Goal: Task Accomplishment & Management: Complete application form

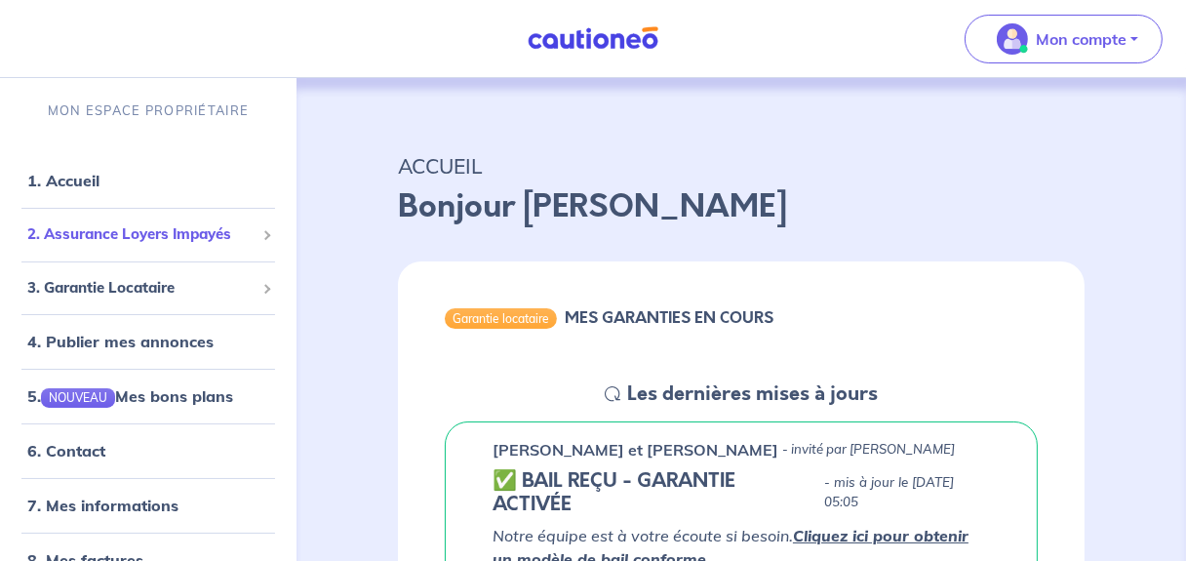
click at [237, 229] on span "2. Assurance Loyers Impayés" at bounding box center [140, 234] width 227 height 22
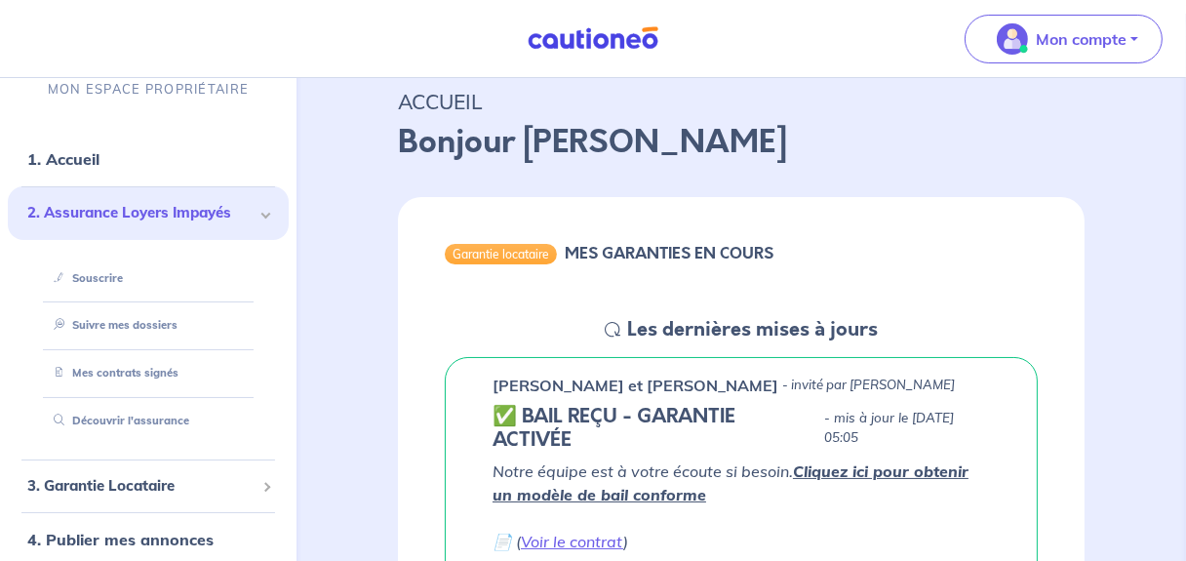
scroll to position [98, 0]
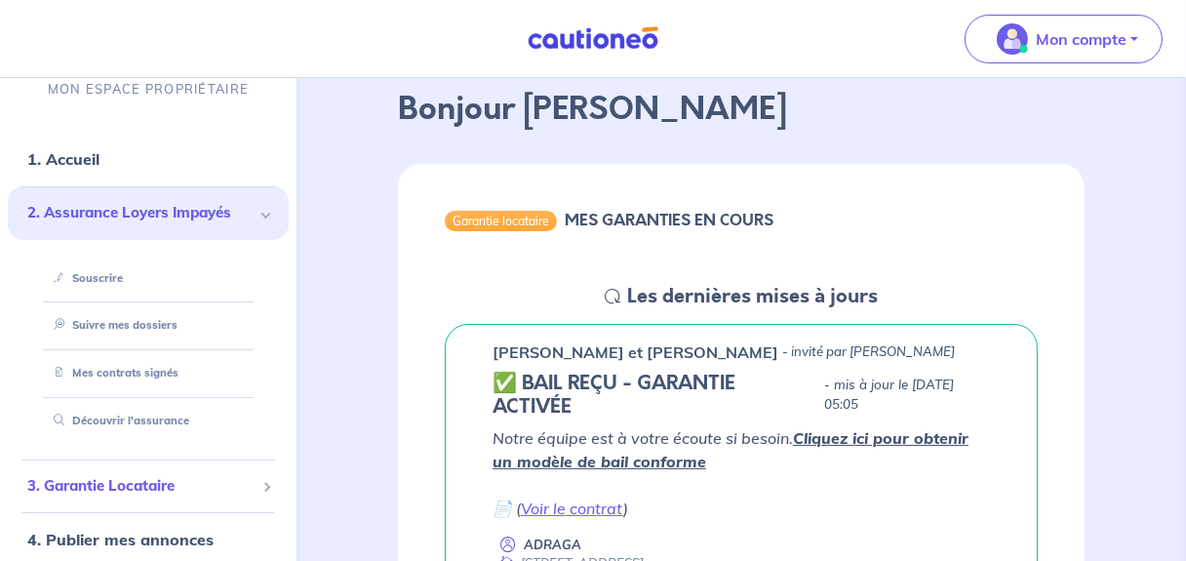
click at [181, 482] on span "3. Garantie Locataire" at bounding box center [140, 485] width 227 height 22
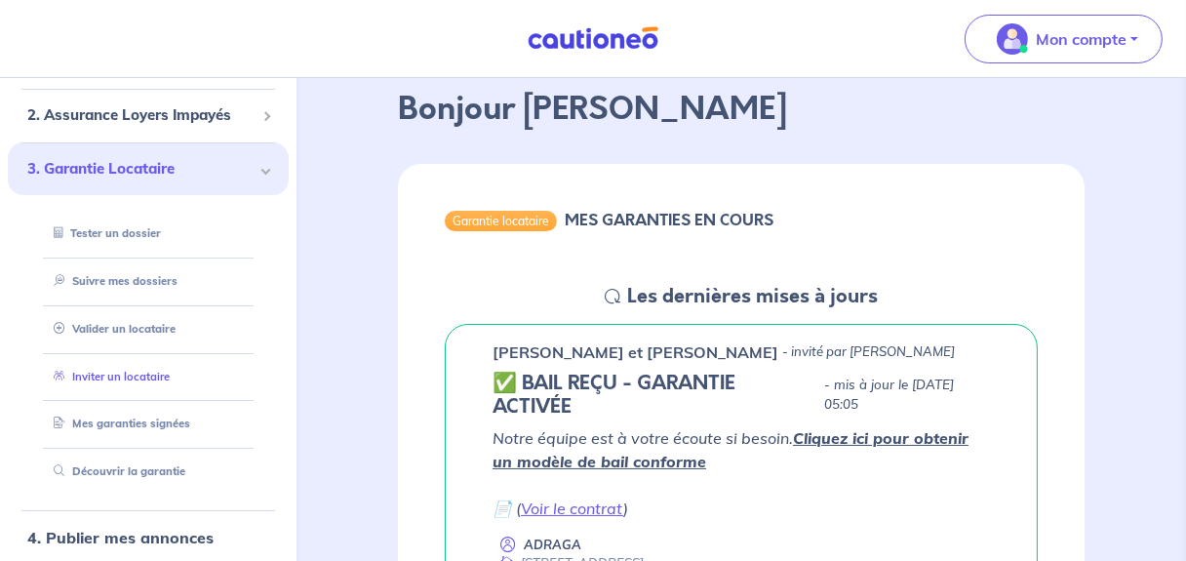
click at [133, 377] on link "Inviter un locataire" at bounding box center [108, 376] width 124 height 14
select select "FR"
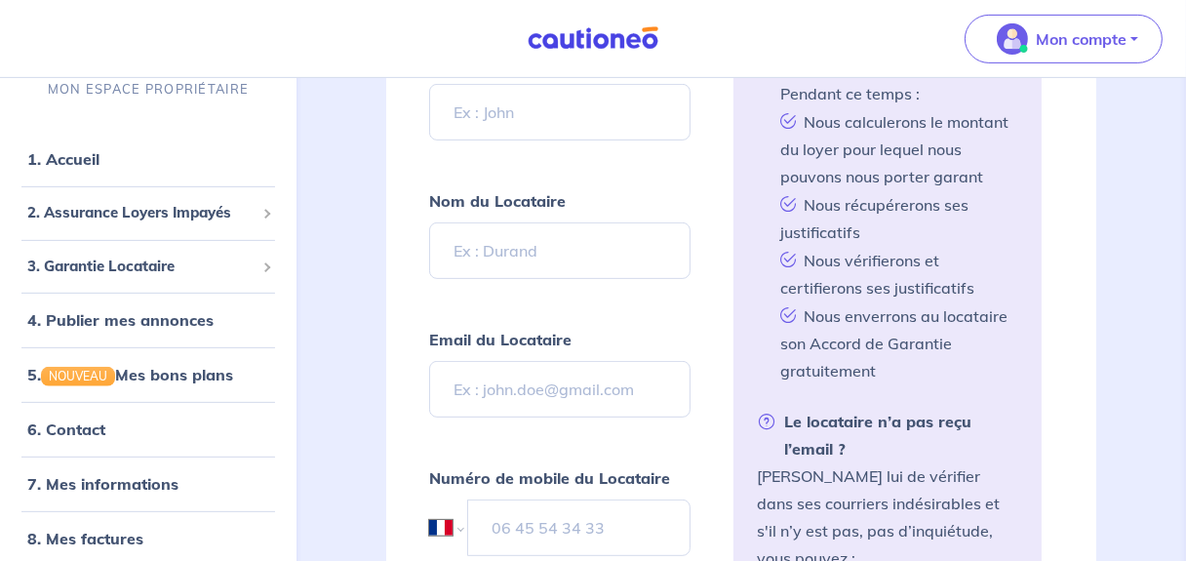
scroll to position [783, 0]
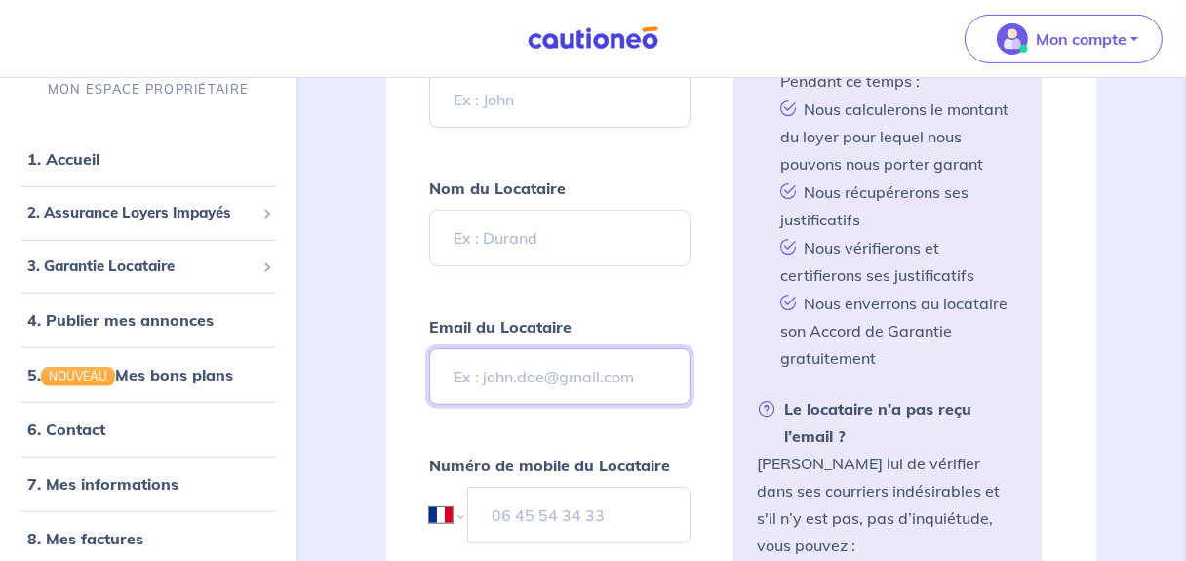
click at [521, 364] on input "Email du Locataire" at bounding box center [559, 376] width 261 height 57
paste input "[EMAIL_ADDRESS][DOMAIN_NAME]"
type input "[EMAIL_ADDRESS][DOMAIN_NAME]"
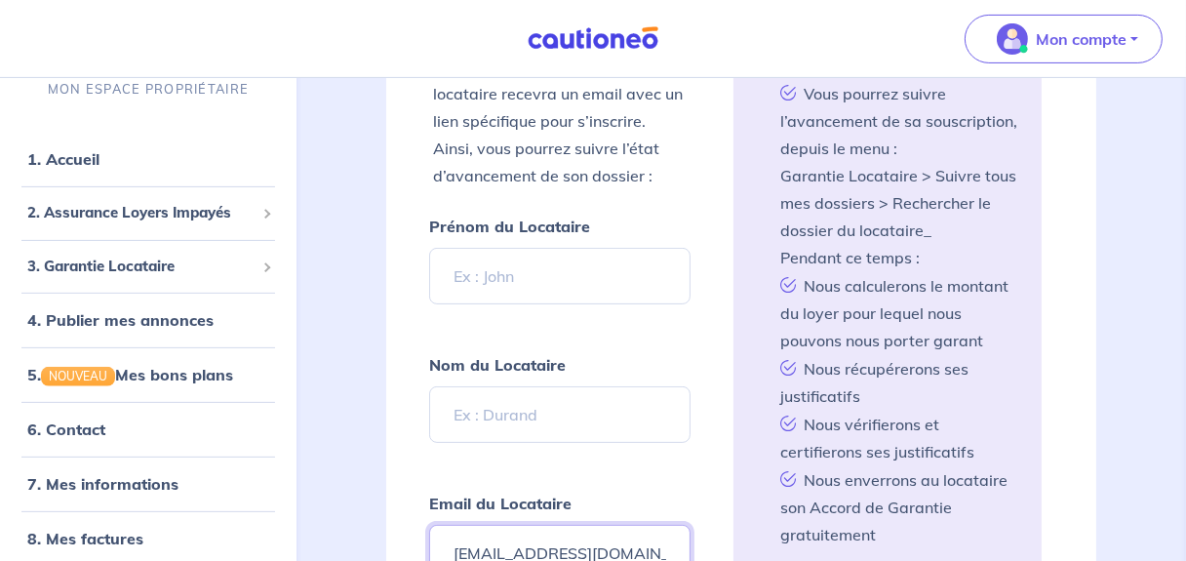
scroll to position [588, 0]
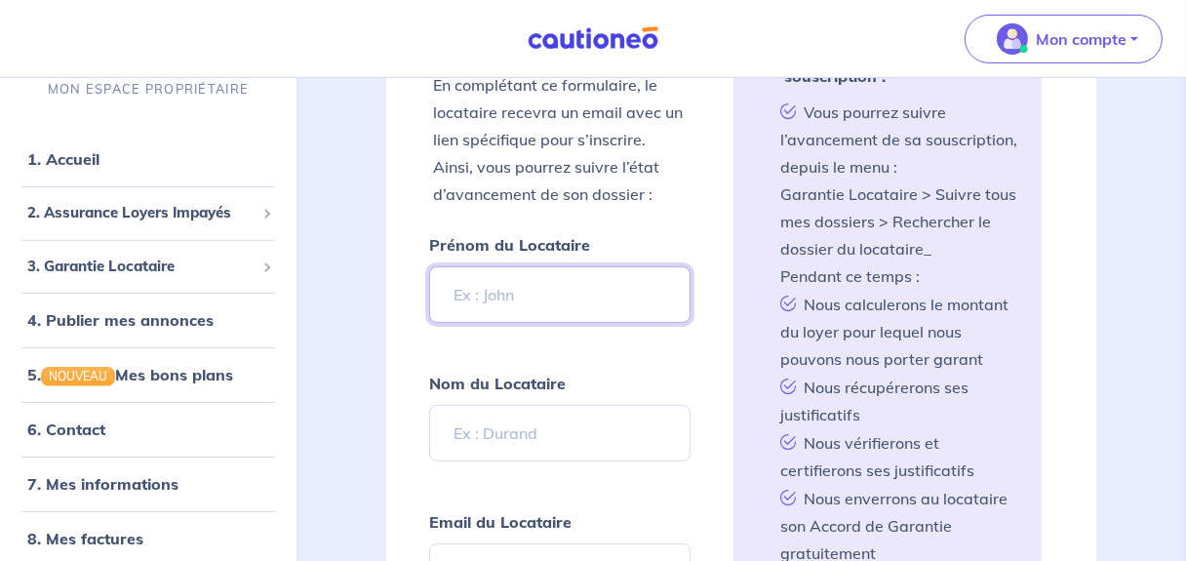
click at [544, 283] on input "Prénom du Locataire" at bounding box center [559, 294] width 261 height 57
paste input "[PERSON_NAME]"
type input "[PERSON_NAME]"
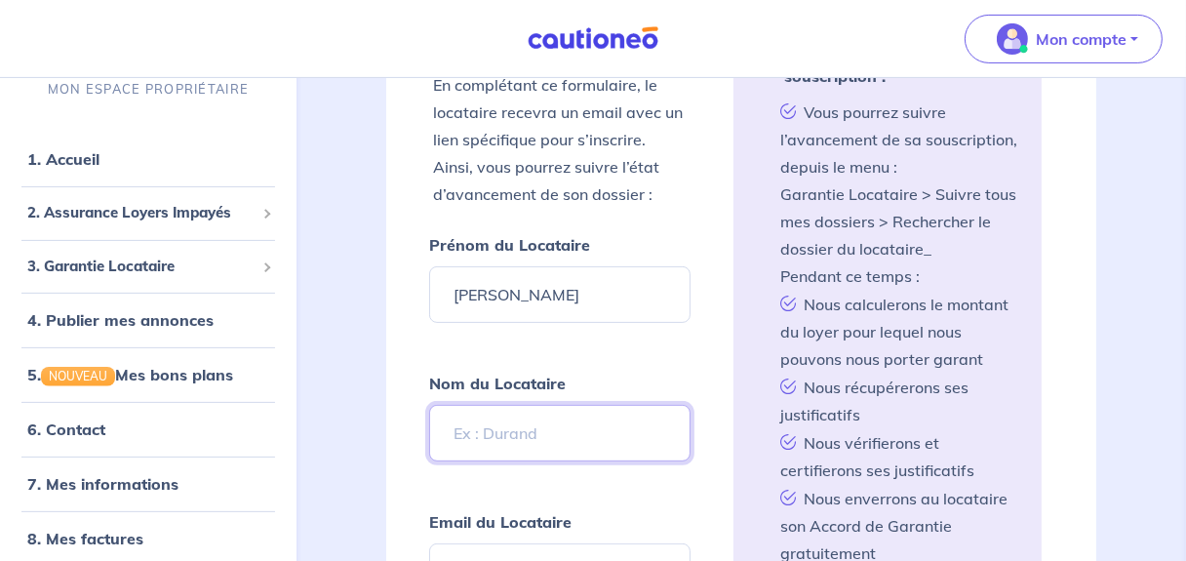
click at [510, 421] on input "Nom du Locataire" at bounding box center [559, 433] width 261 height 57
paste input "[PERSON_NAME]"
type input "[PERSON_NAME]"
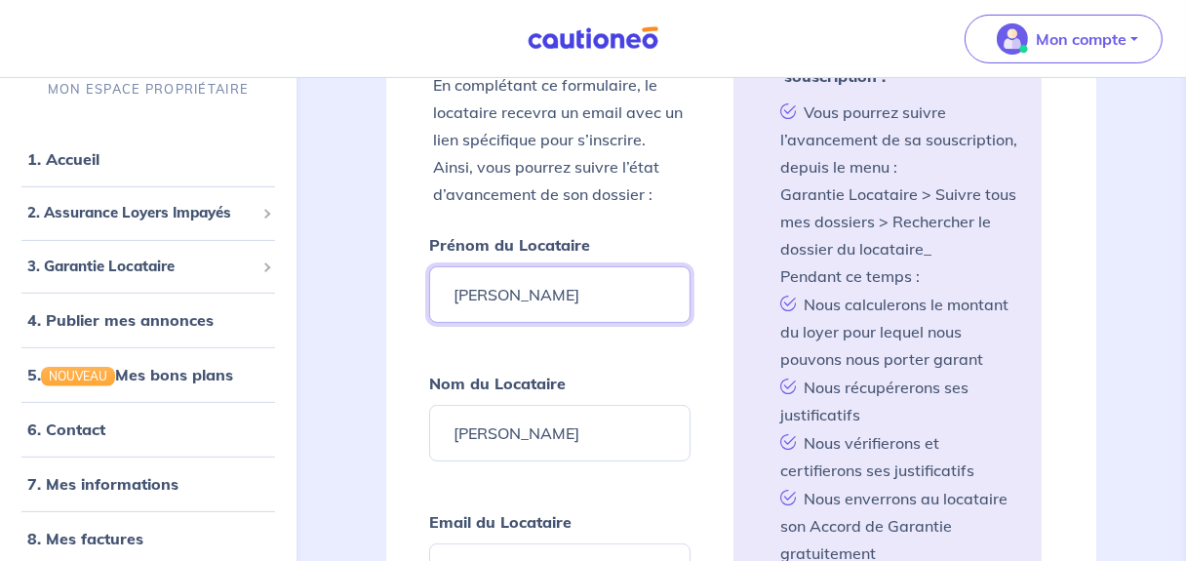
drag, startPoint x: 541, startPoint y: 287, endPoint x: 500, endPoint y: 281, distance: 42.4
click at [500, 281] on input "[PERSON_NAME]" at bounding box center [559, 294] width 261 height 57
type input "Loane"
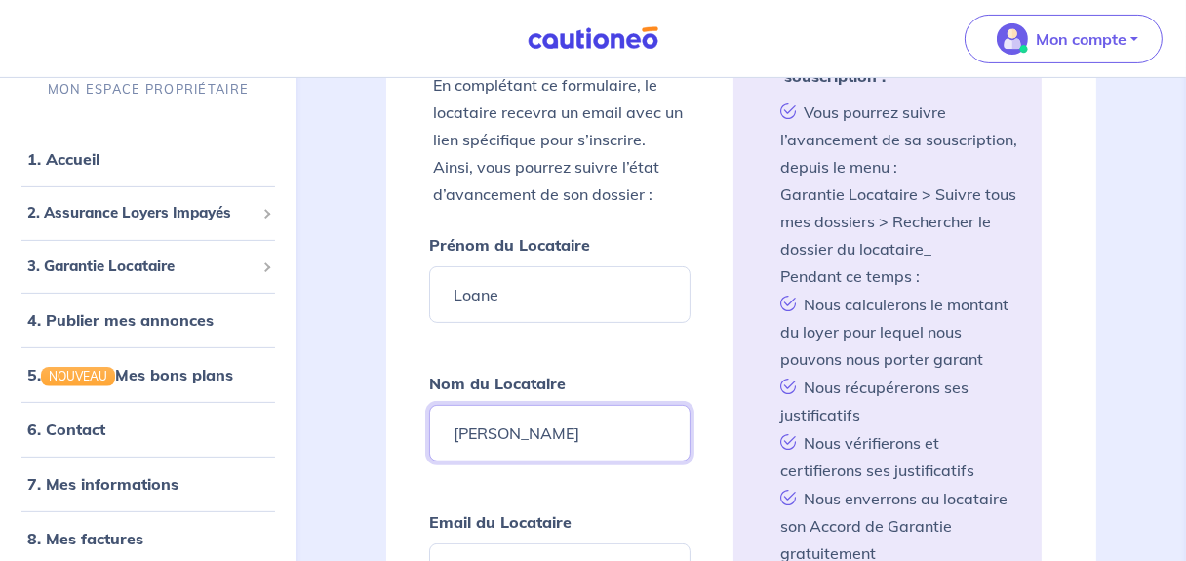
drag, startPoint x: 504, startPoint y: 421, endPoint x: 460, endPoint y: 412, distance: 45.0
click at [449, 420] on input "[PERSON_NAME]" at bounding box center [559, 433] width 261 height 57
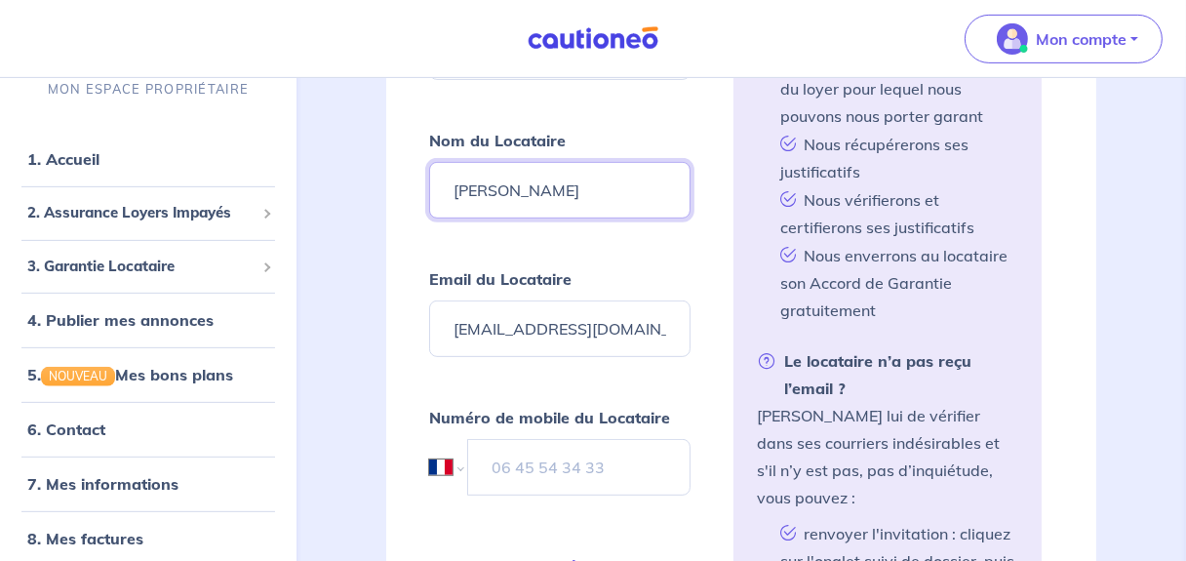
scroll to position [881, 0]
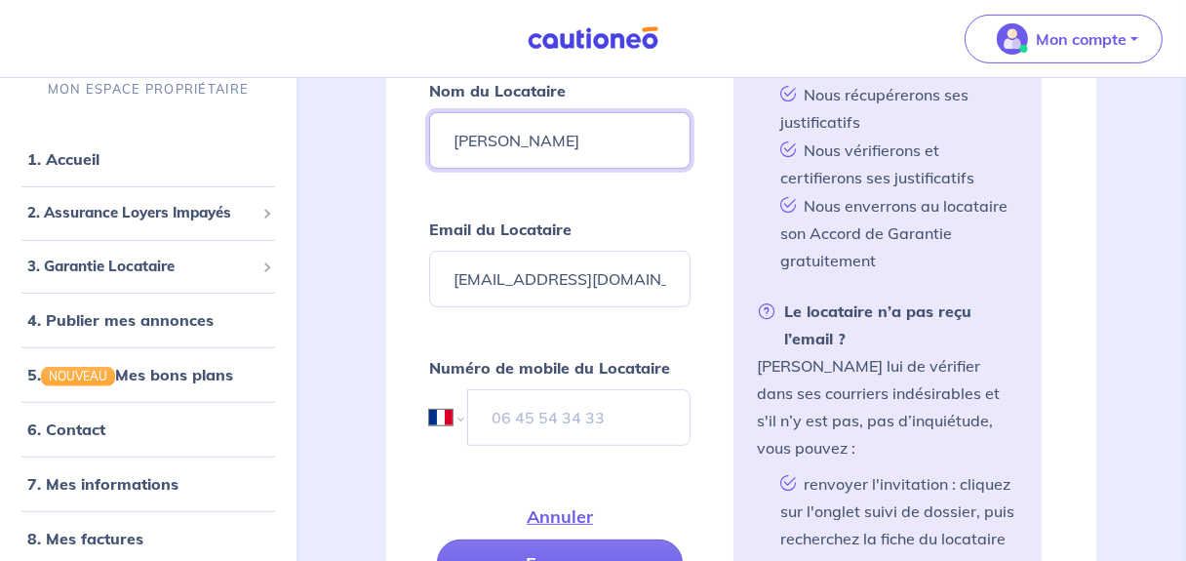
type input "[PERSON_NAME]"
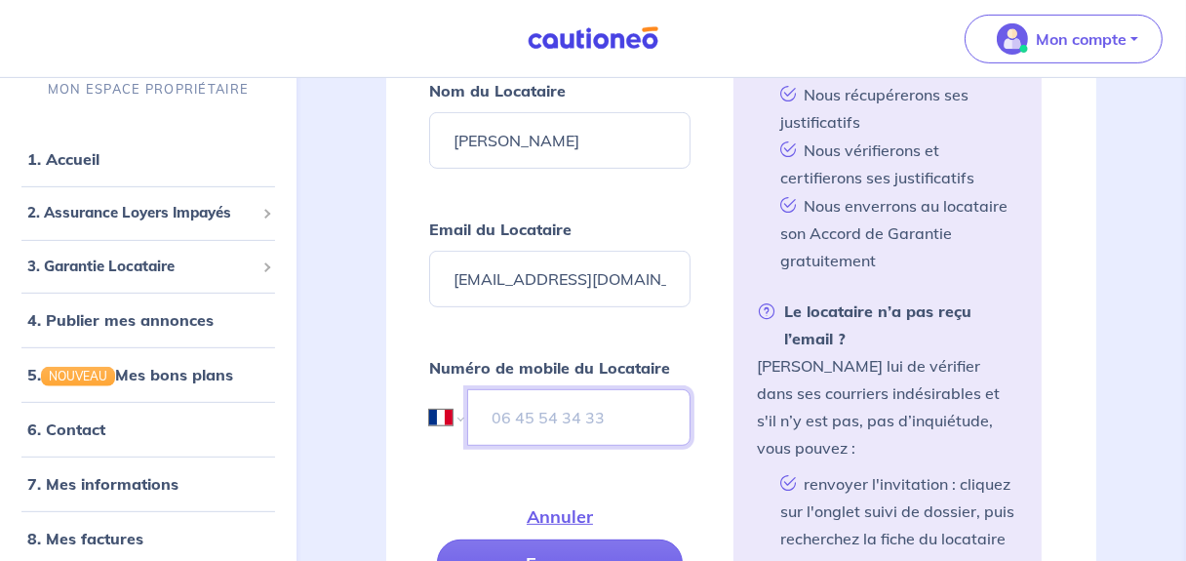
click at [559, 400] on input "tel" at bounding box center [578, 417] width 223 height 57
click at [572, 402] on input "tel" at bounding box center [579, 417] width 222 height 57
paste input "06 49 27 29 91"
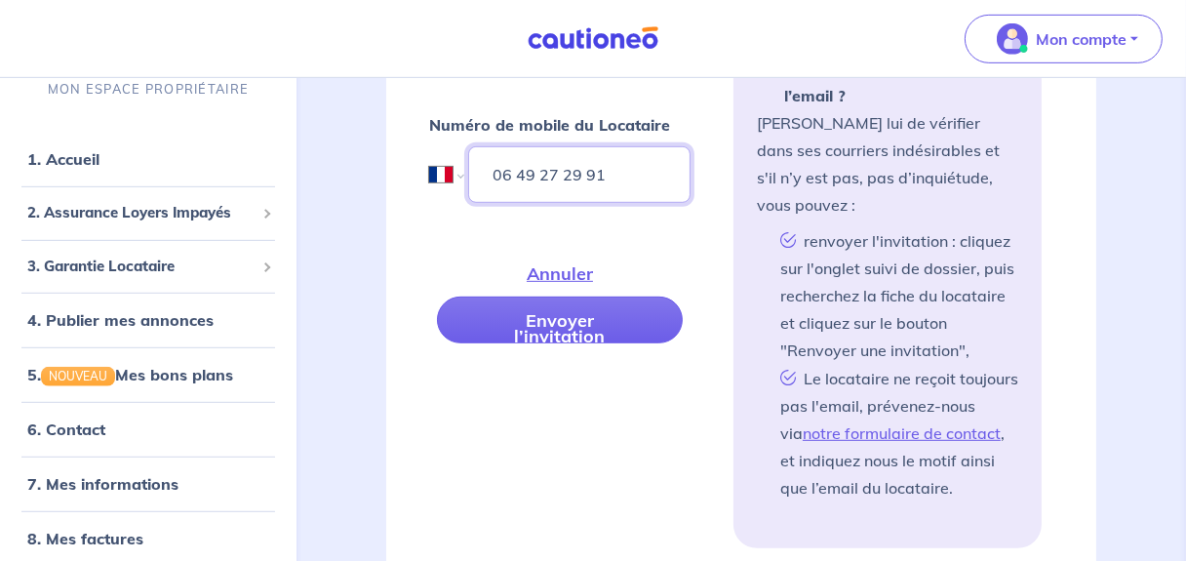
scroll to position [1174, 0]
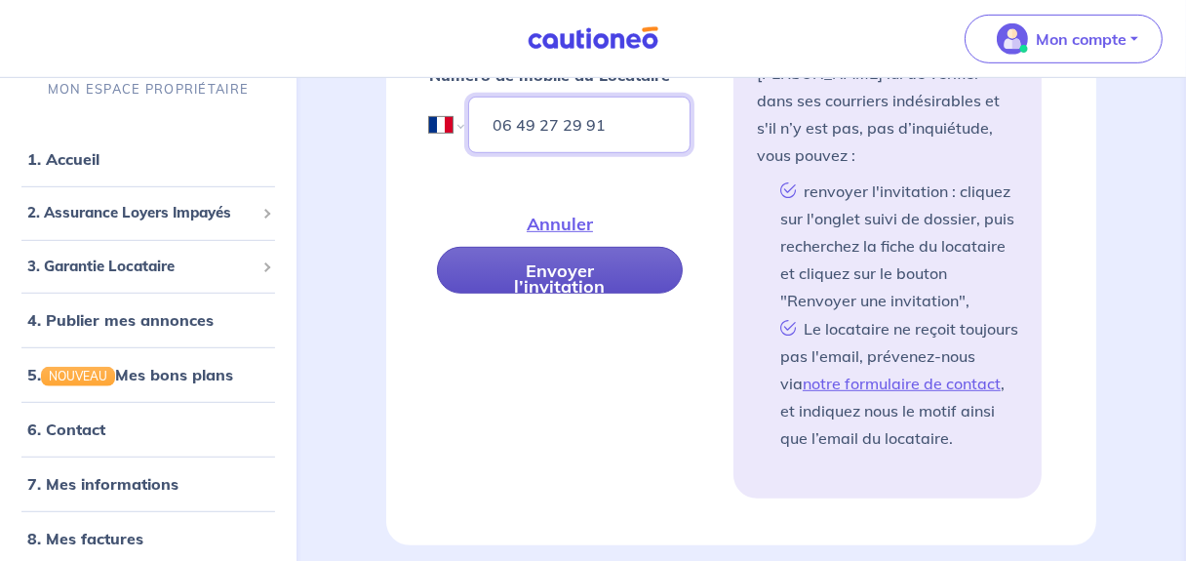
type input "06 49 27 29 91"
click at [544, 260] on button "Envoyer l’invitation" at bounding box center [560, 270] width 246 height 47
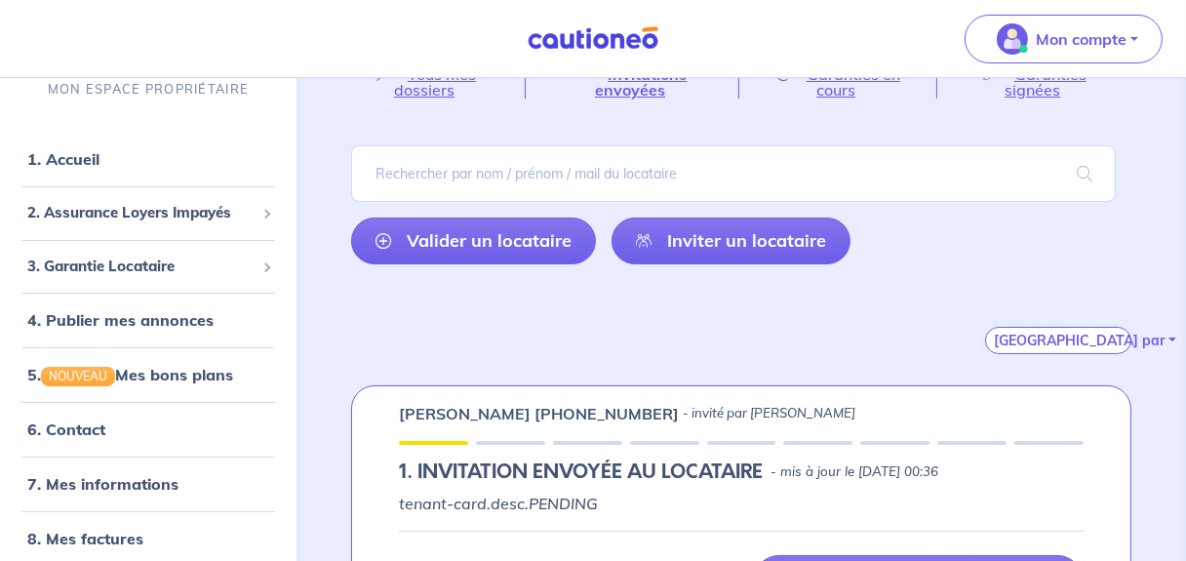
scroll to position [195, 0]
